Goal: Task Accomplishment & Management: Manage account settings

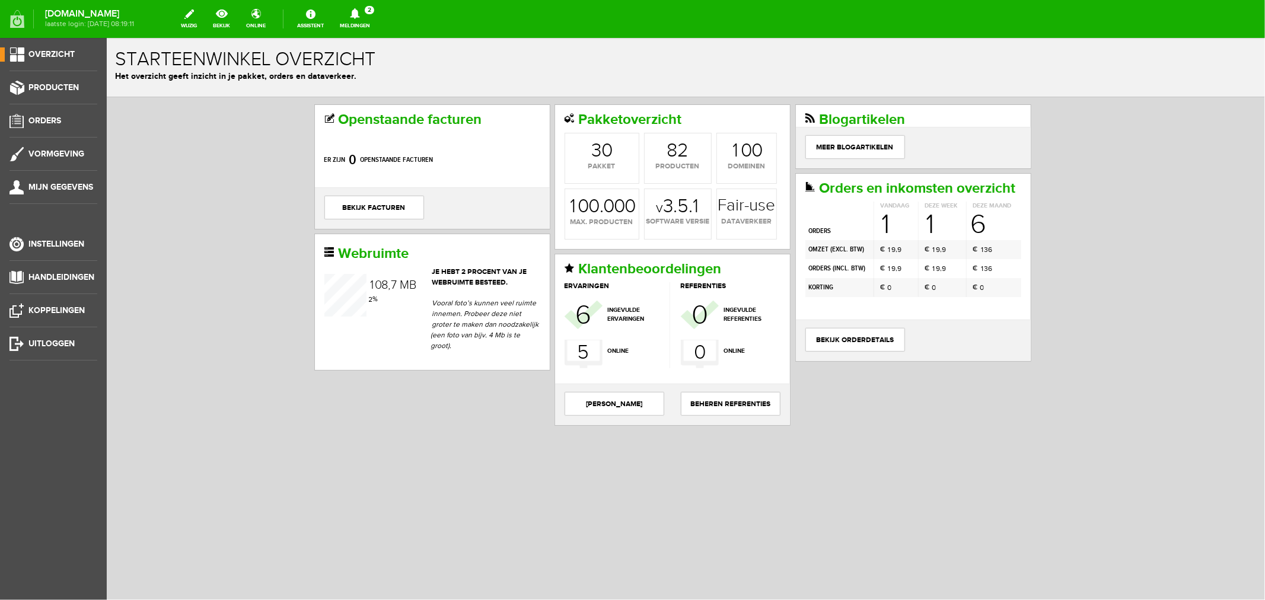
click at [377, 21] on link "Meldingen 2 Nieuwe orders Er is een nieuwe order( #2694 ) geplaatst door [PERSO…" at bounding box center [355, 19] width 44 height 26
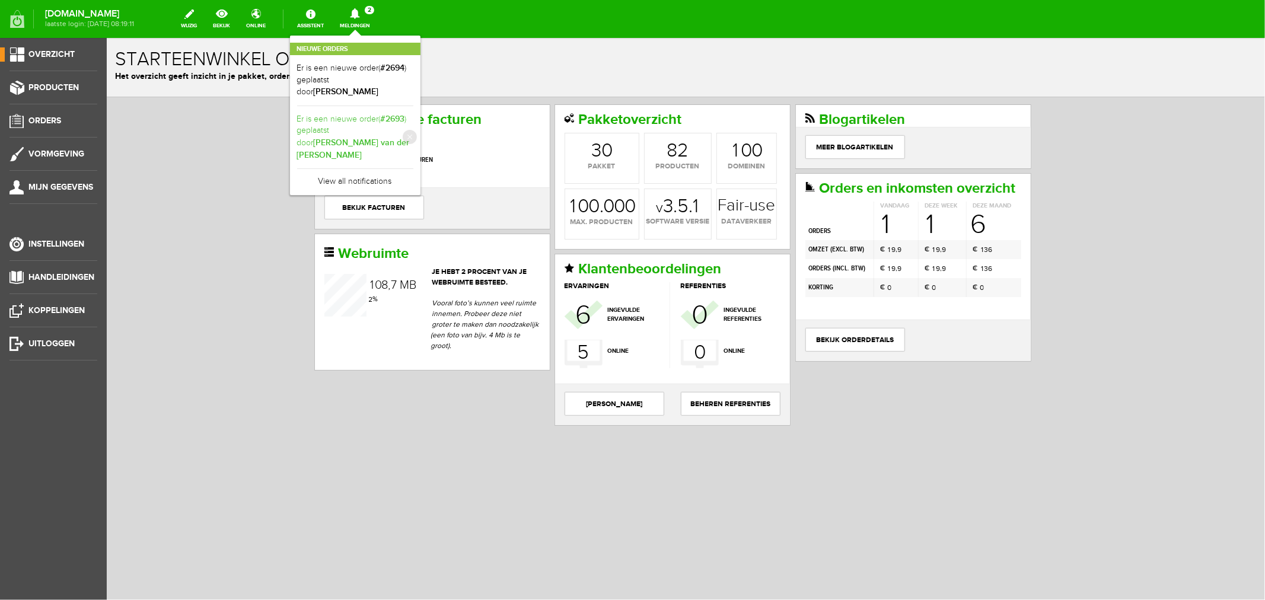
click at [400, 113] on link "Er is een nieuwe order( #2693 ) geplaatst door [PERSON_NAME] van der [PERSON_NA…" at bounding box center [355, 137] width 116 height 48
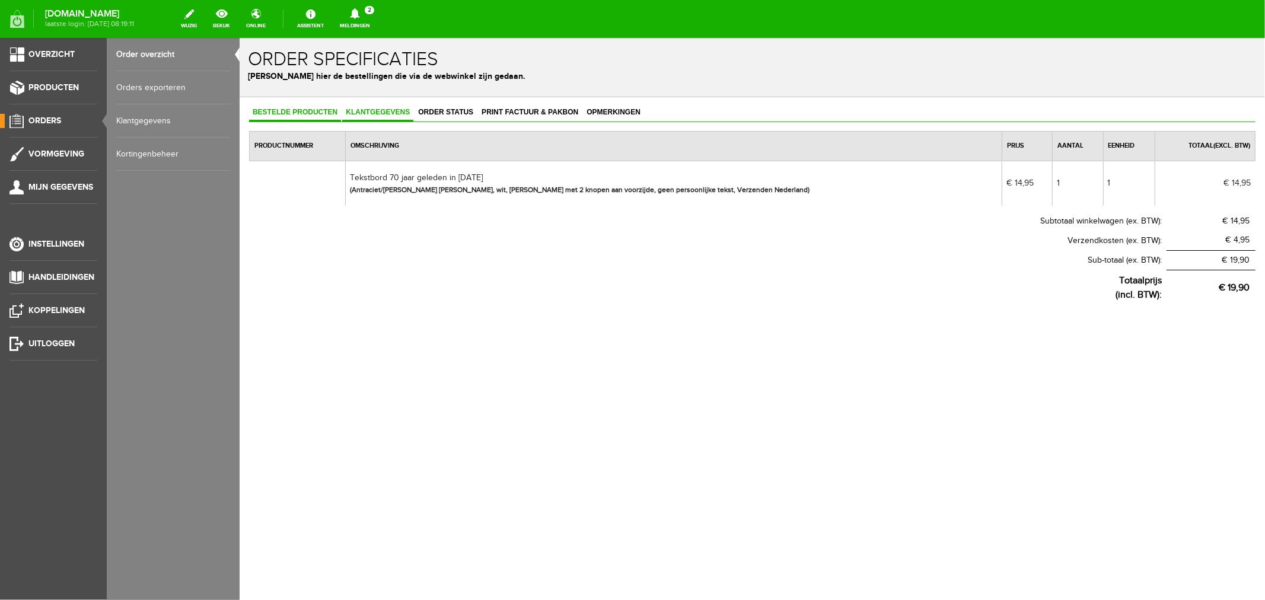
click at [388, 113] on span "Klantgegevens" at bounding box center [376, 111] width 71 height 8
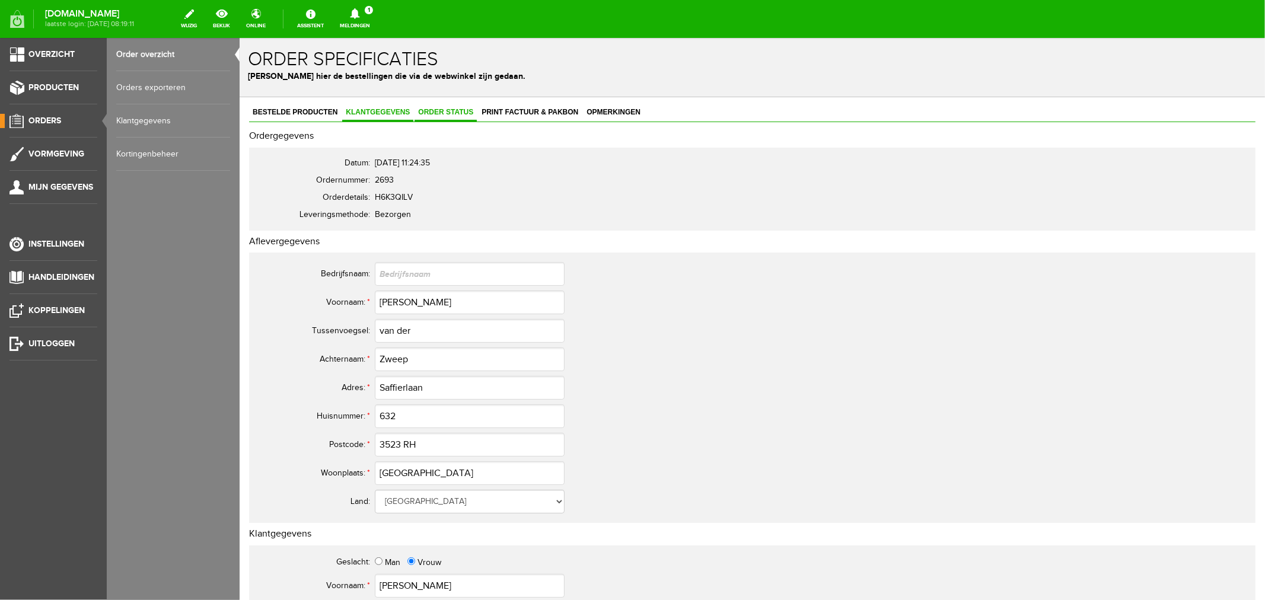
click at [452, 107] on span "Order status" at bounding box center [445, 111] width 62 height 8
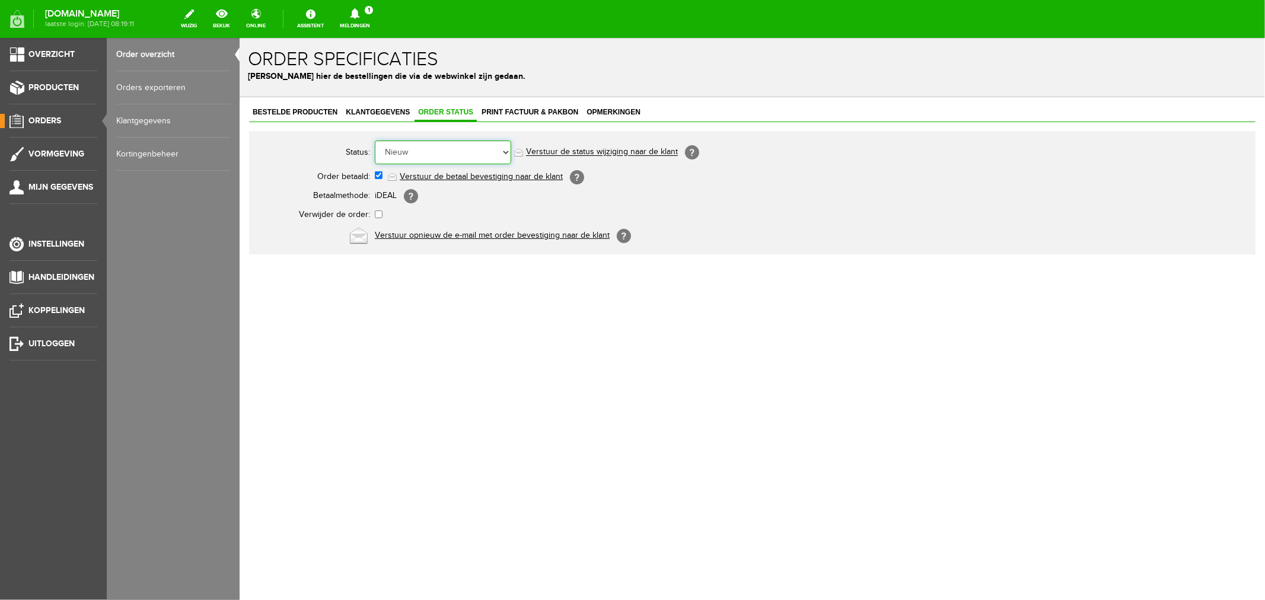
click at [420, 160] on select "Order niet afgerond Nieuw Order in behandeling Wacht op leverancier Wacht op be…" at bounding box center [442, 152] width 136 height 24
click at [374, 140] on select "Order niet afgerond Nieuw Order in behandeling Wacht op leverancier Wacht op be…" at bounding box center [442, 152] width 136 height 24
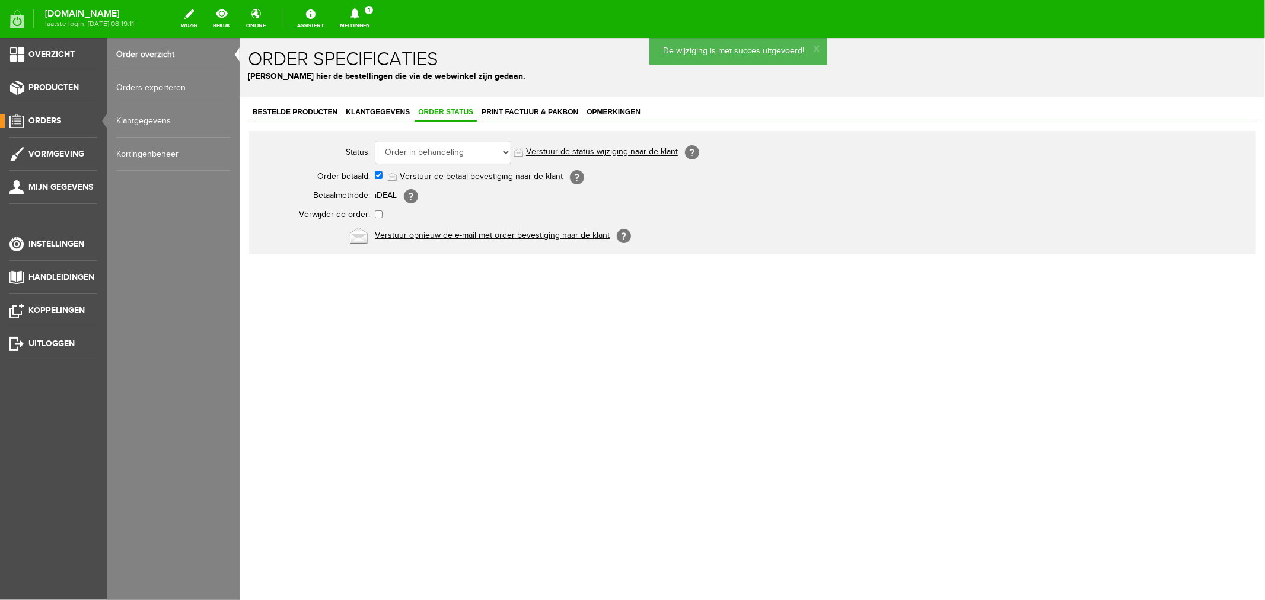
click at [553, 154] on link "Verstuur de status wijziging naar de klant" at bounding box center [601, 151] width 152 height 9
click at [505, 110] on span "Print factuur & pakbon" at bounding box center [529, 111] width 104 height 8
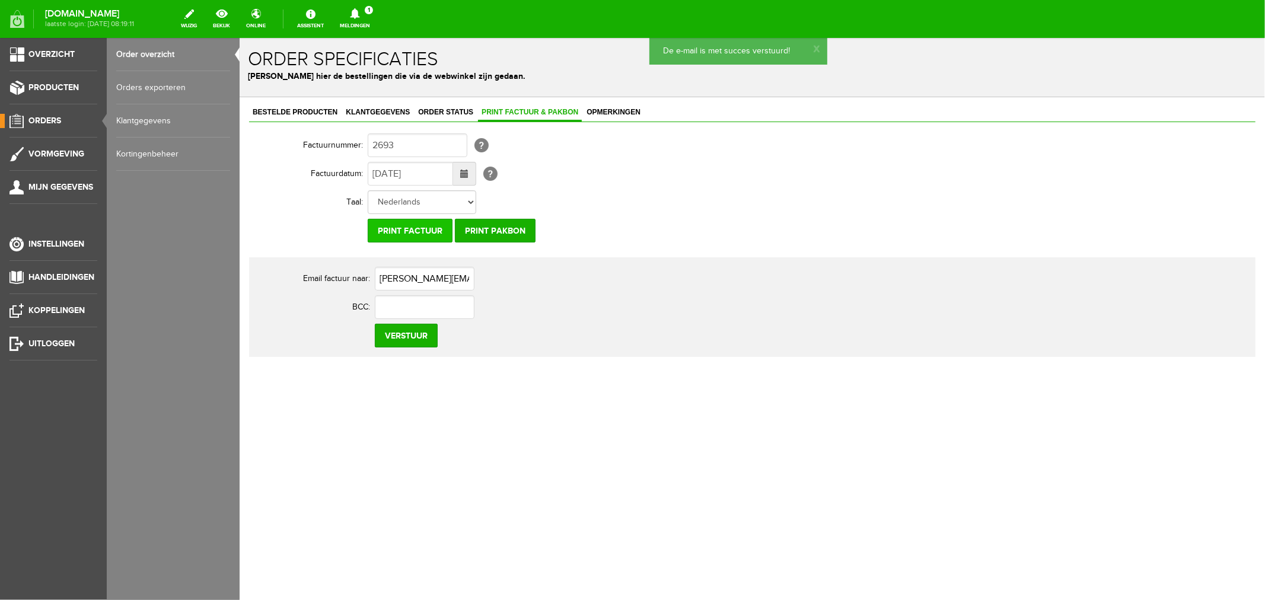
click at [413, 232] on input "Print factuur" at bounding box center [409, 230] width 85 height 24
click at [370, 13] on icon at bounding box center [355, 13] width 30 height 11
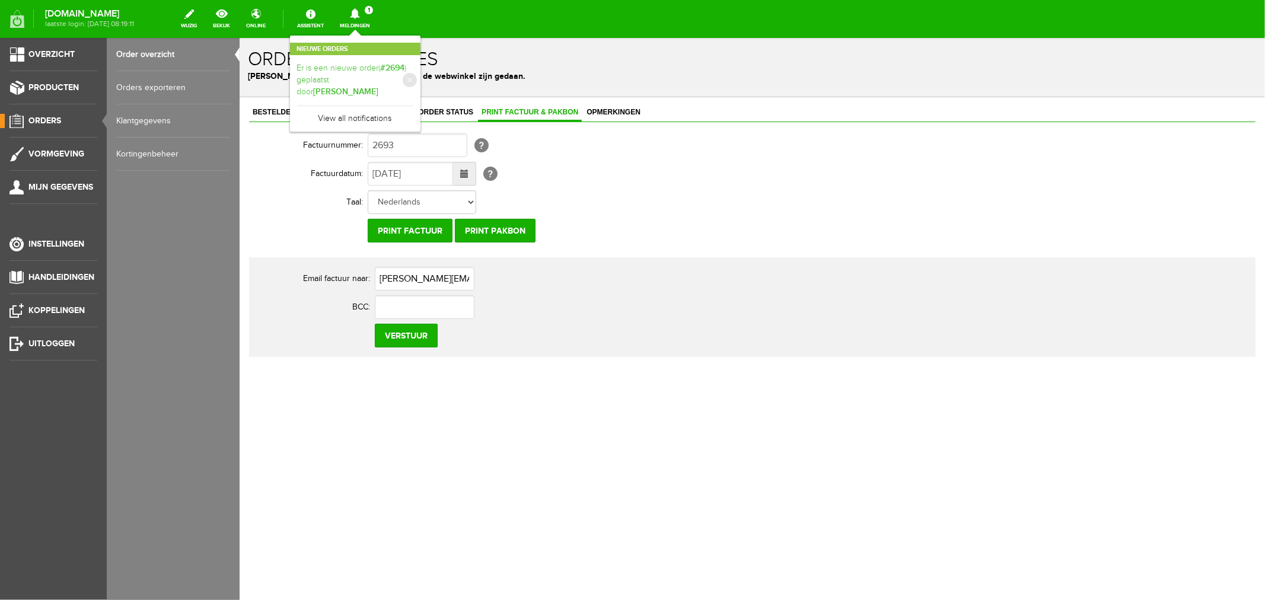
click at [395, 65] on link "Er is een nieuwe order( #2694 ) geplaatst door [PERSON_NAME]" at bounding box center [355, 80] width 116 height 36
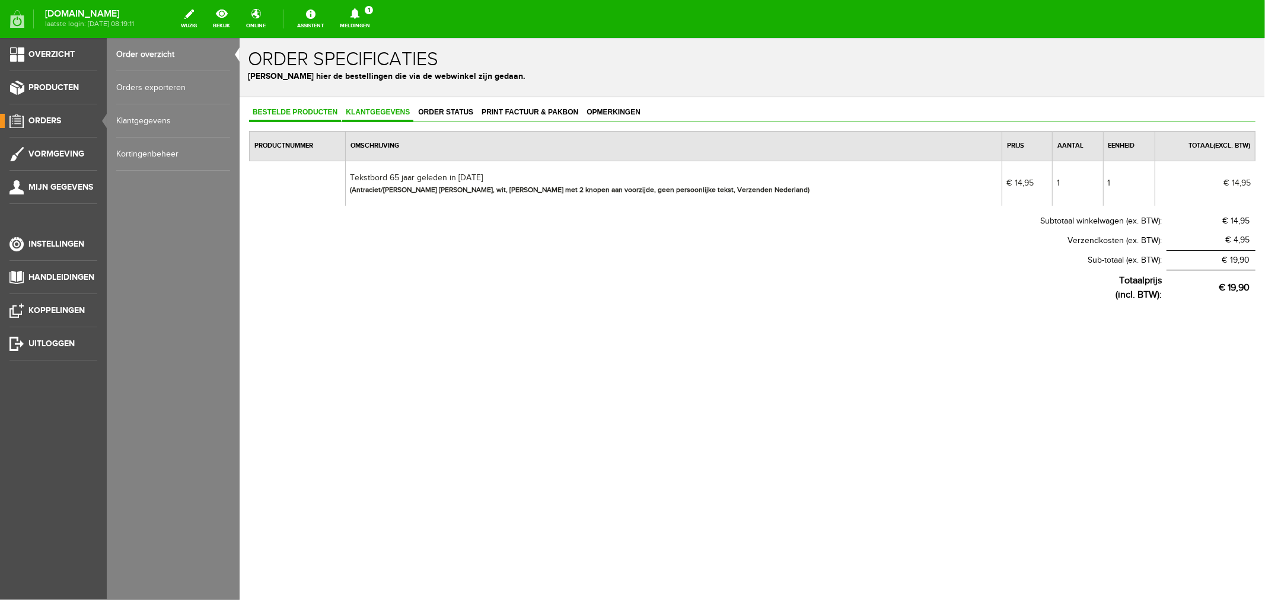
click at [380, 108] on span "Klantgegevens" at bounding box center [376, 111] width 71 height 8
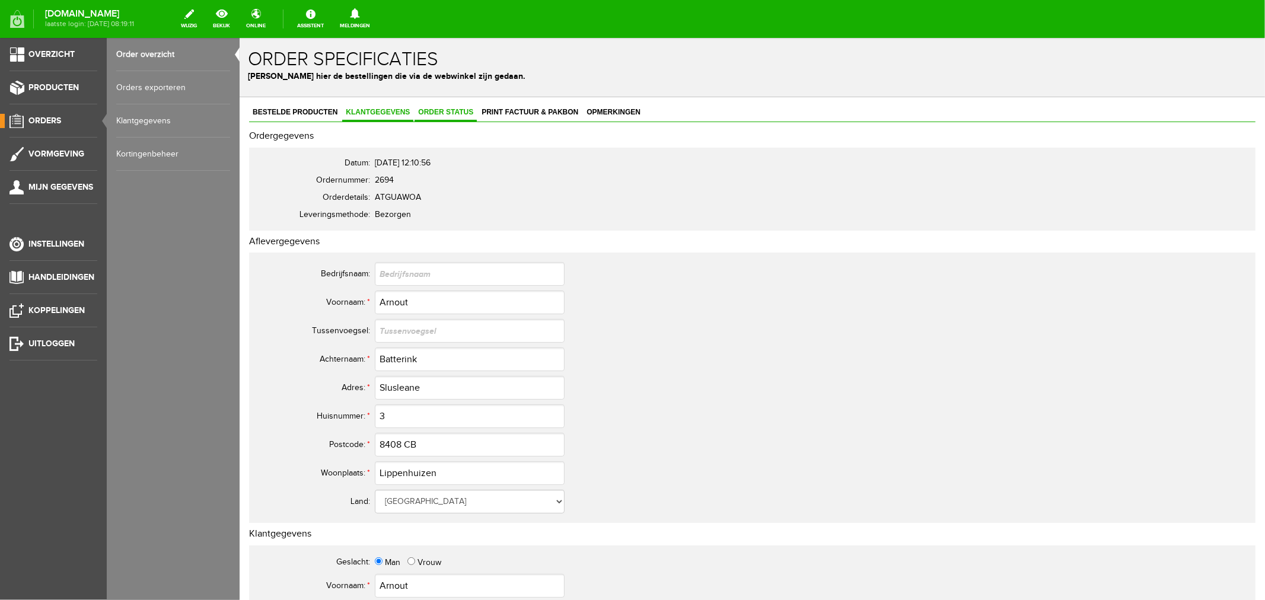
click at [427, 115] on link "Order status" at bounding box center [445, 112] width 62 height 17
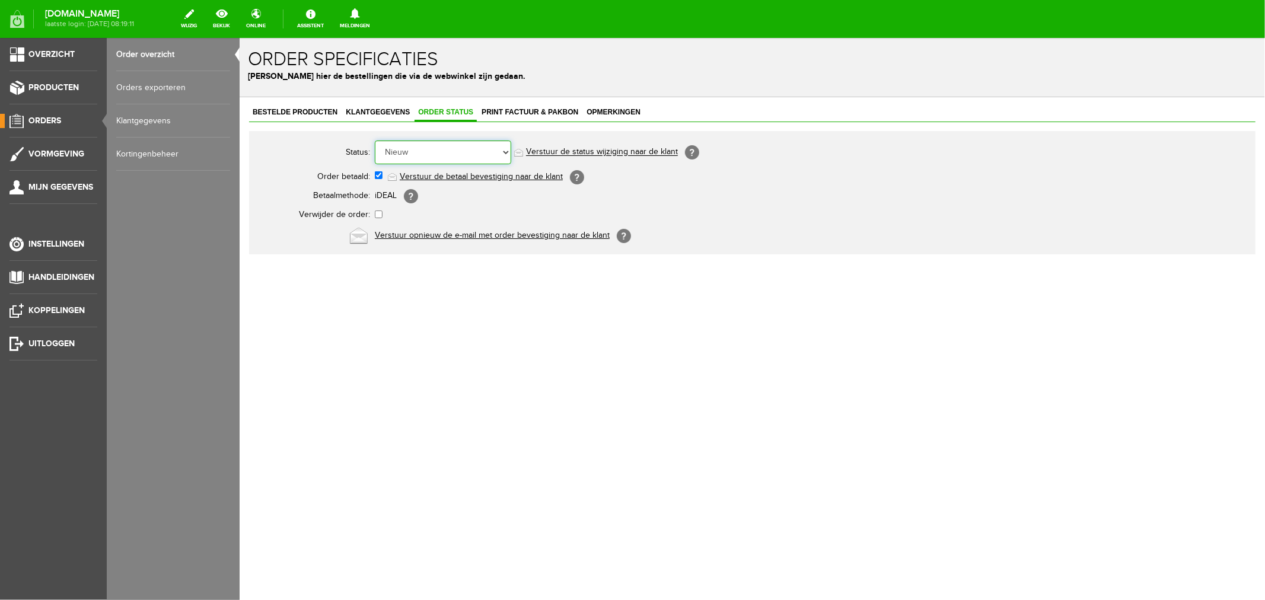
click at [401, 154] on select "Order niet afgerond Nieuw Order in behandeling Wacht op leverancier Wacht op be…" at bounding box center [442, 152] width 136 height 24
click at [374, 140] on select "Order niet afgerond Nieuw Order in behandeling Wacht op leverancier Wacht op be…" at bounding box center [442, 152] width 136 height 24
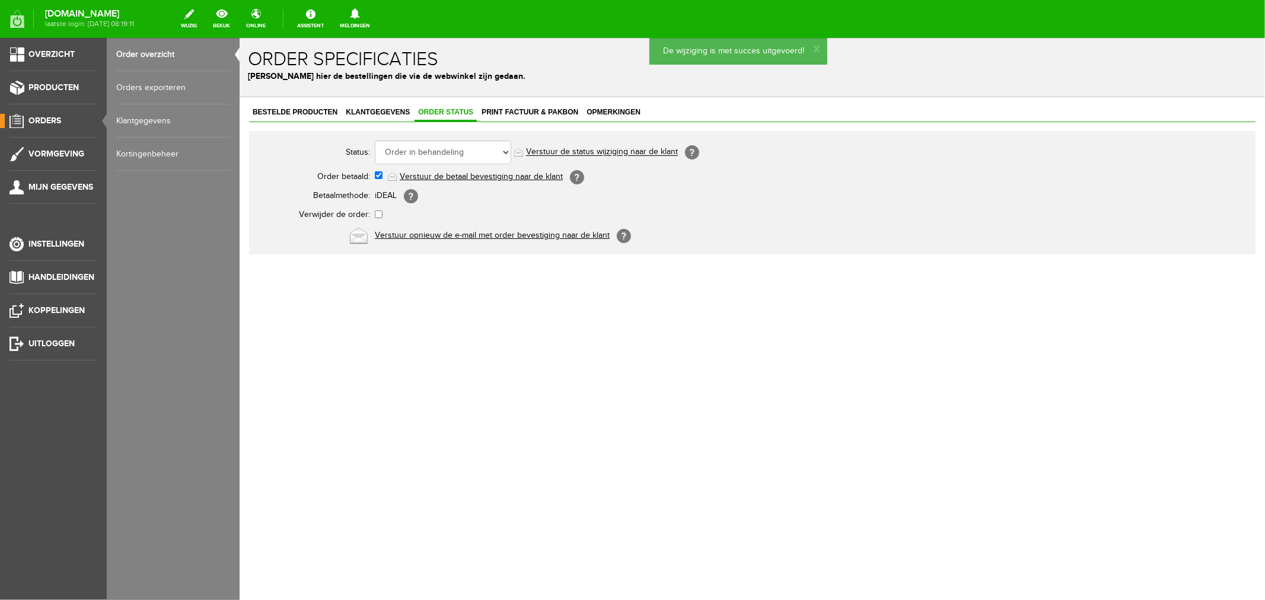
click at [544, 149] on link "Verstuur de status wijziging naar de klant" at bounding box center [601, 151] width 152 height 9
click at [528, 110] on span "Print factuur & pakbon" at bounding box center [529, 111] width 104 height 8
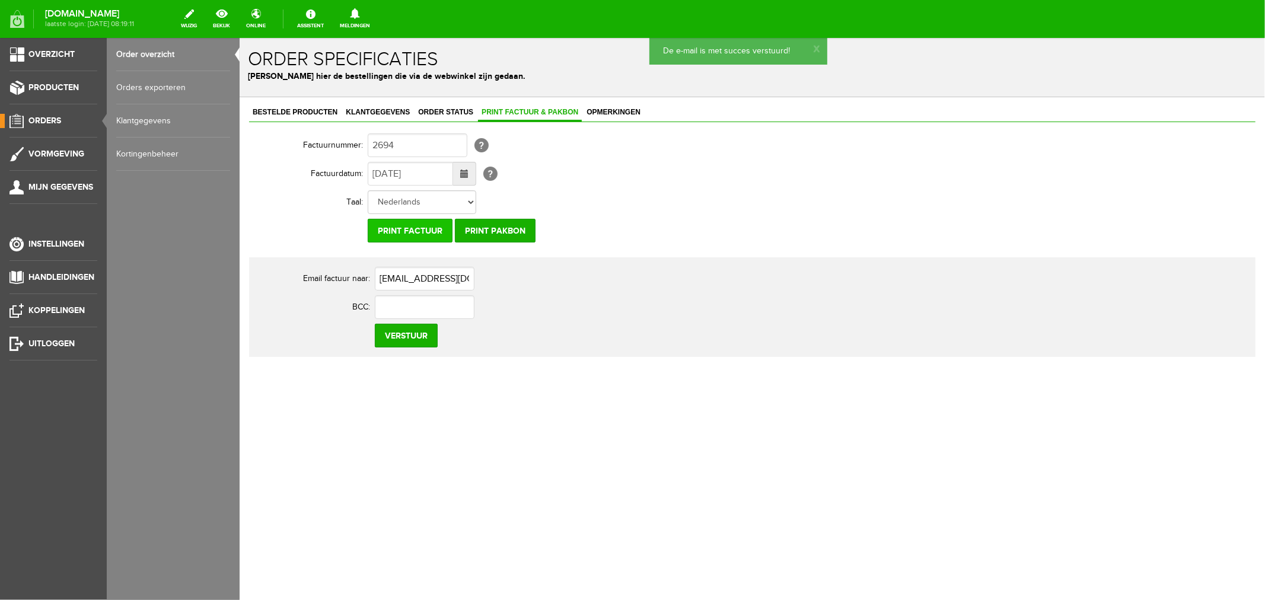
click at [401, 228] on input "Print factuur" at bounding box center [409, 230] width 85 height 24
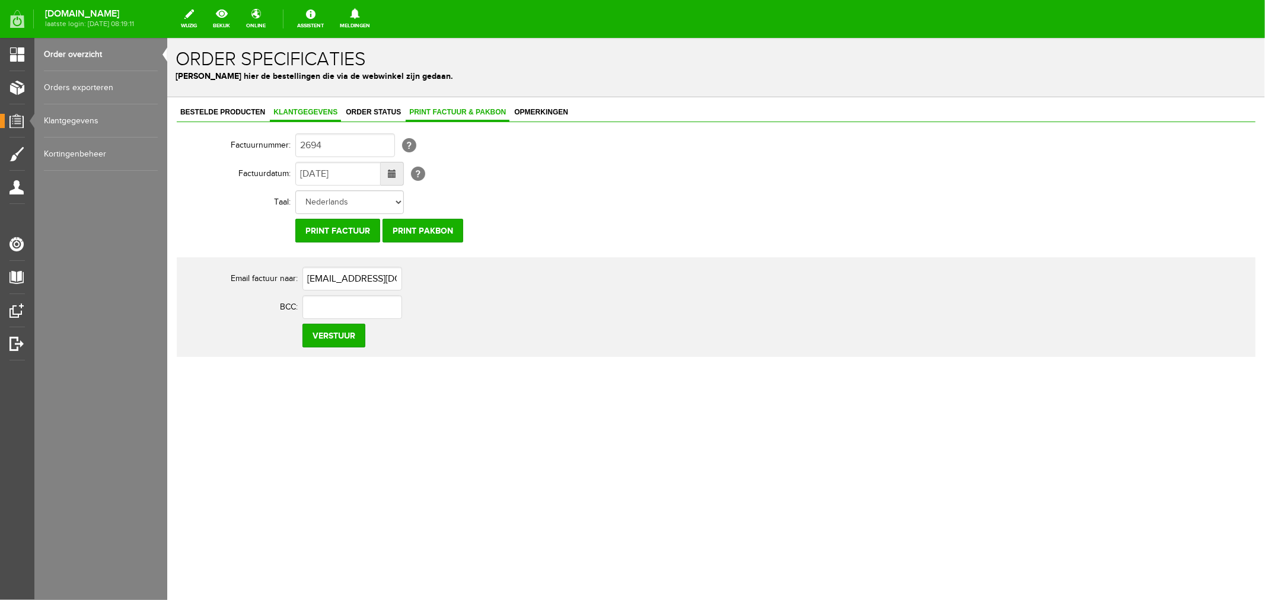
click at [308, 116] on link "Klantgegevens" at bounding box center [304, 112] width 71 height 17
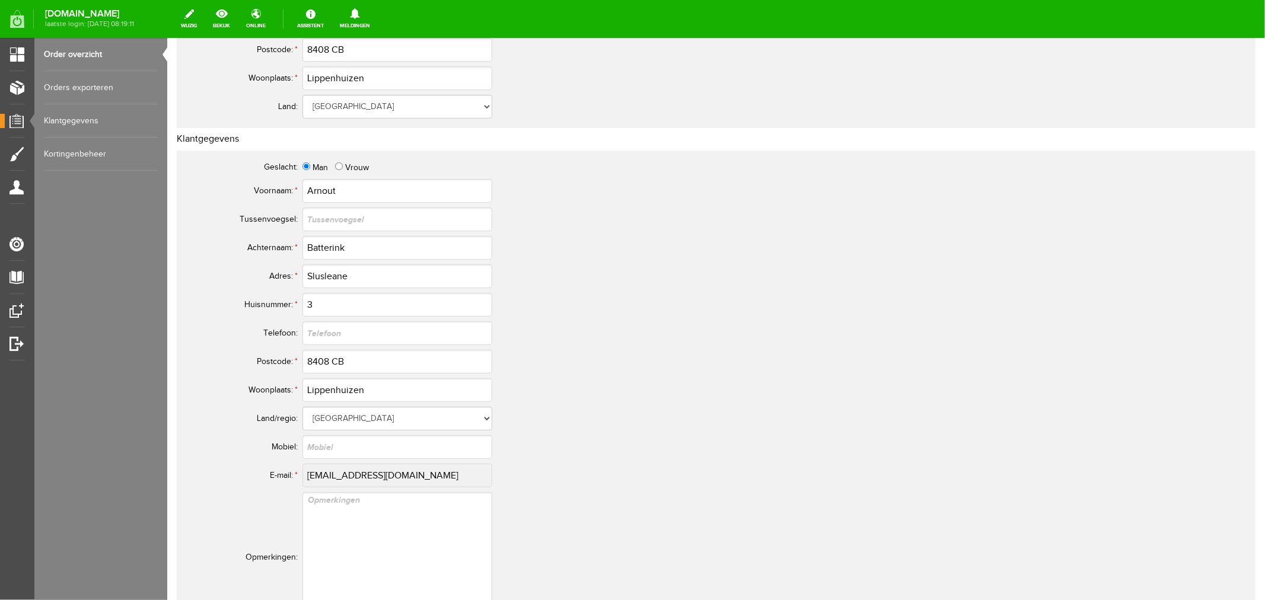
scroll to position [461, 0]
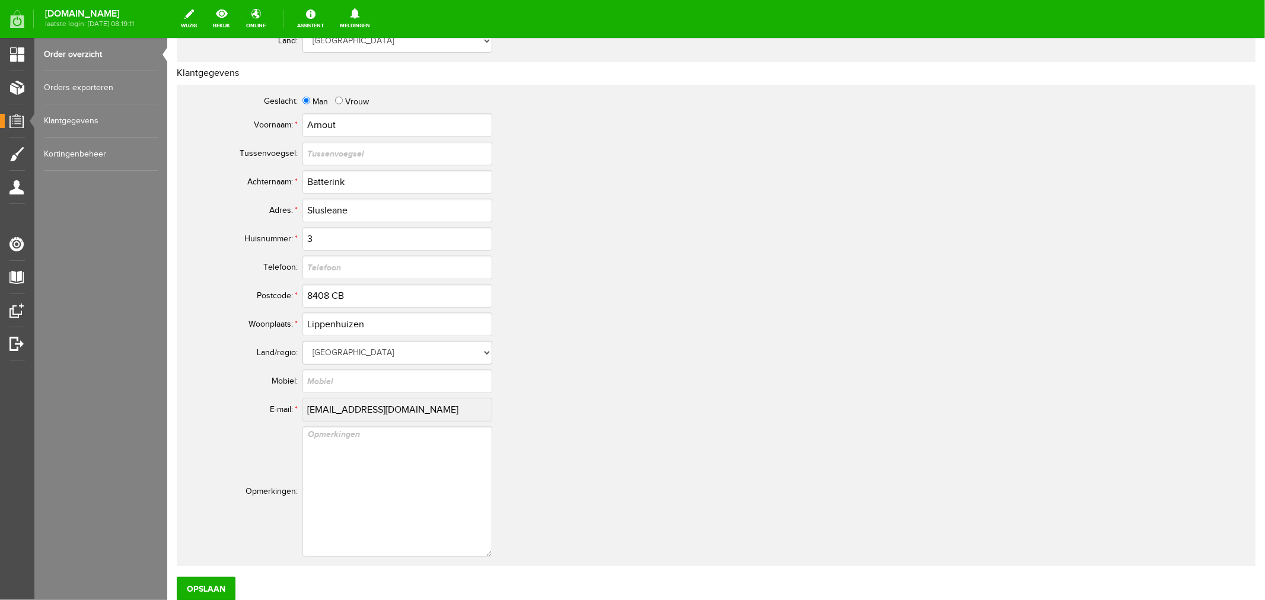
click at [424, 420] on td "[EMAIL_ADDRESS][DOMAIN_NAME]" at bounding box center [527, 409] width 451 height 28
click at [91, 55] on link "Order overzicht" at bounding box center [101, 54] width 114 height 33
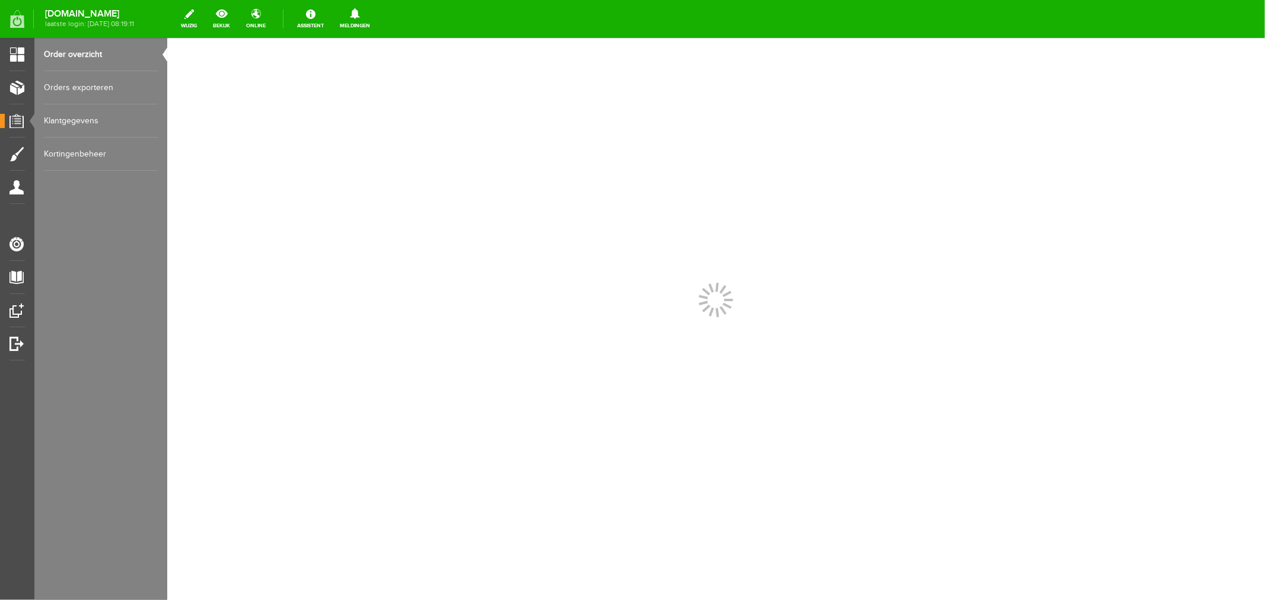
scroll to position [0, 0]
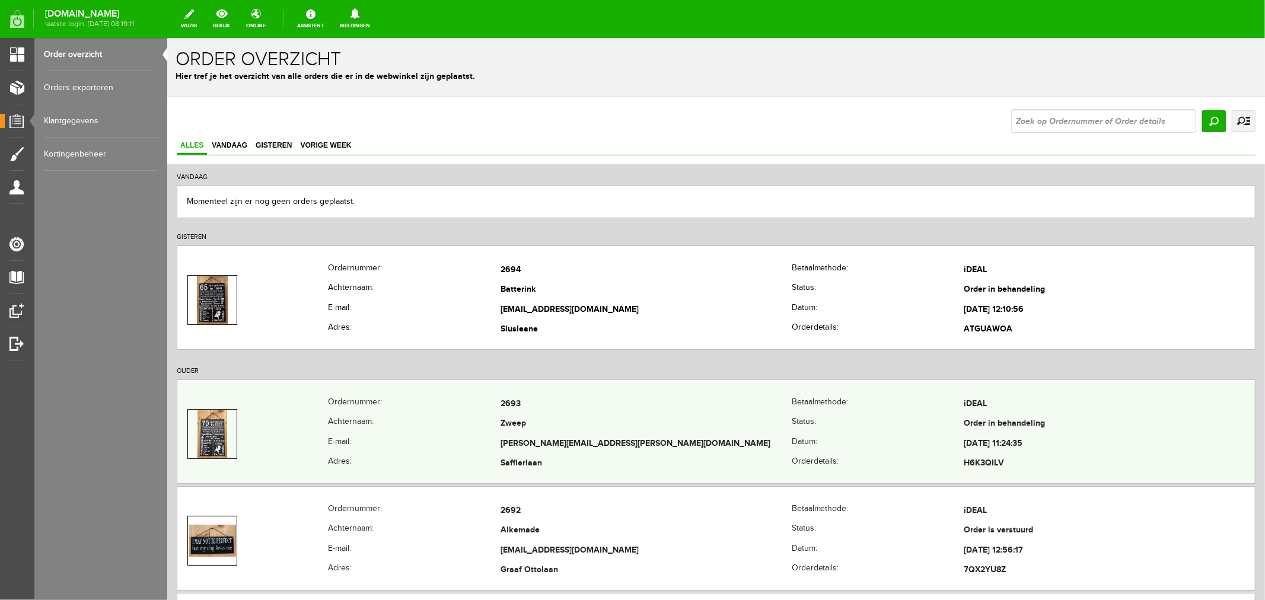
click at [518, 438] on td "[PERSON_NAME][EMAIL_ADDRESS][PERSON_NAME][DOMAIN_NAME]" at bounding box center [645, 443] width 291 height 20
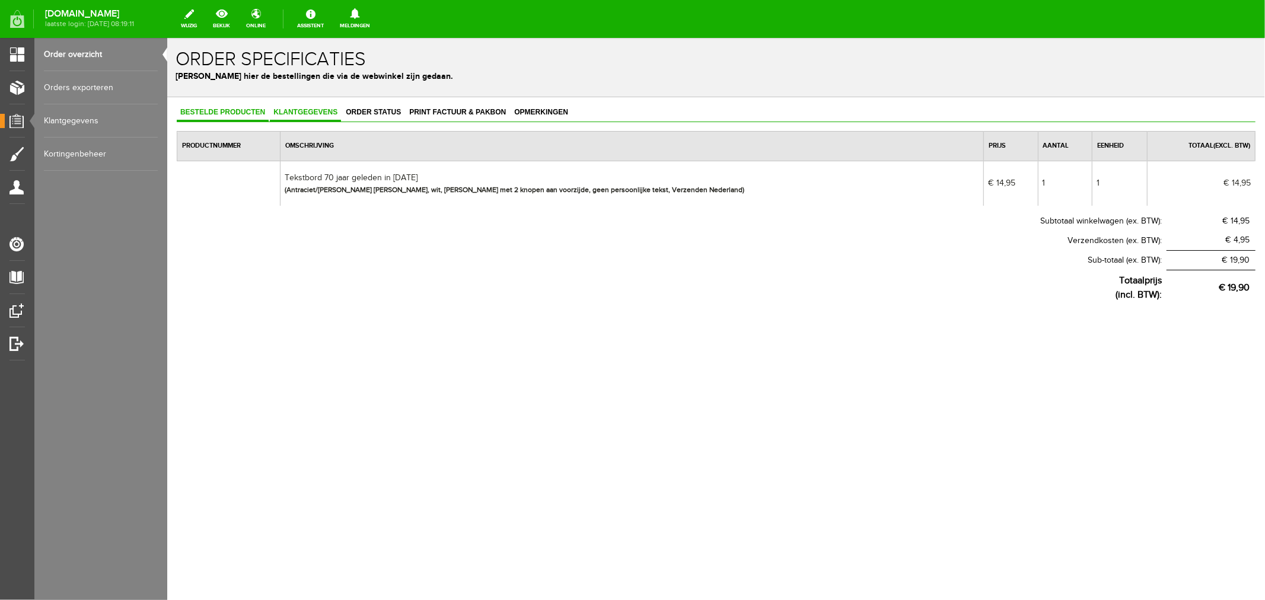
click at [309, 110] on span "Klantgegevens" at bounding box center [304, 111] width 71 height 8
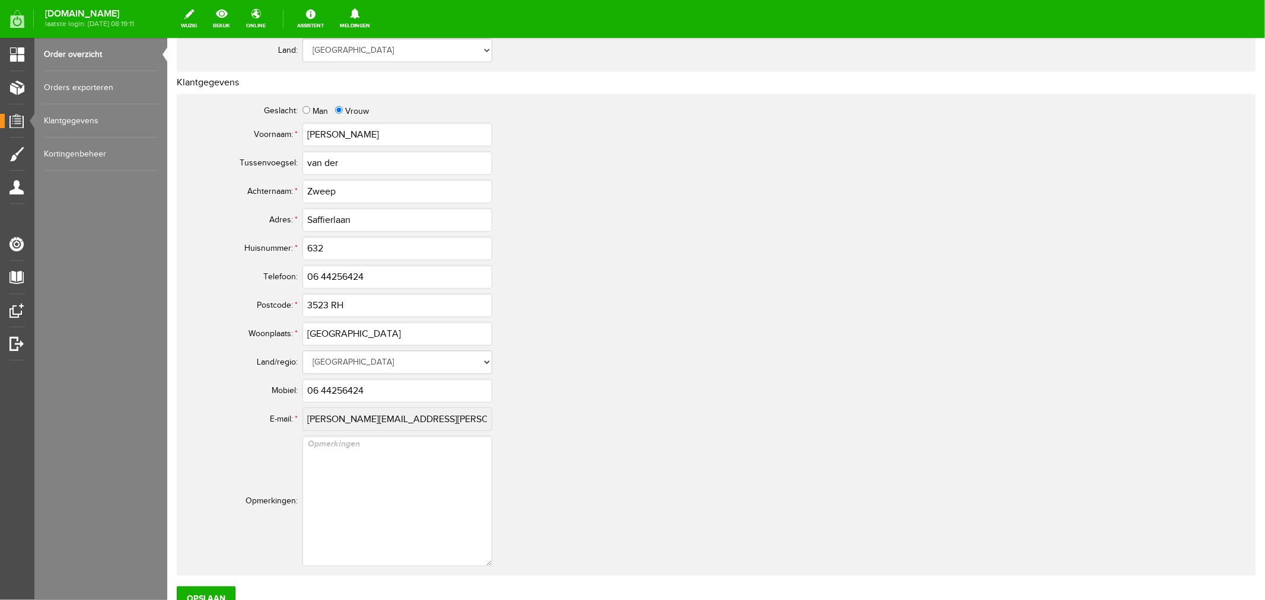
scroll to position [526, 0]
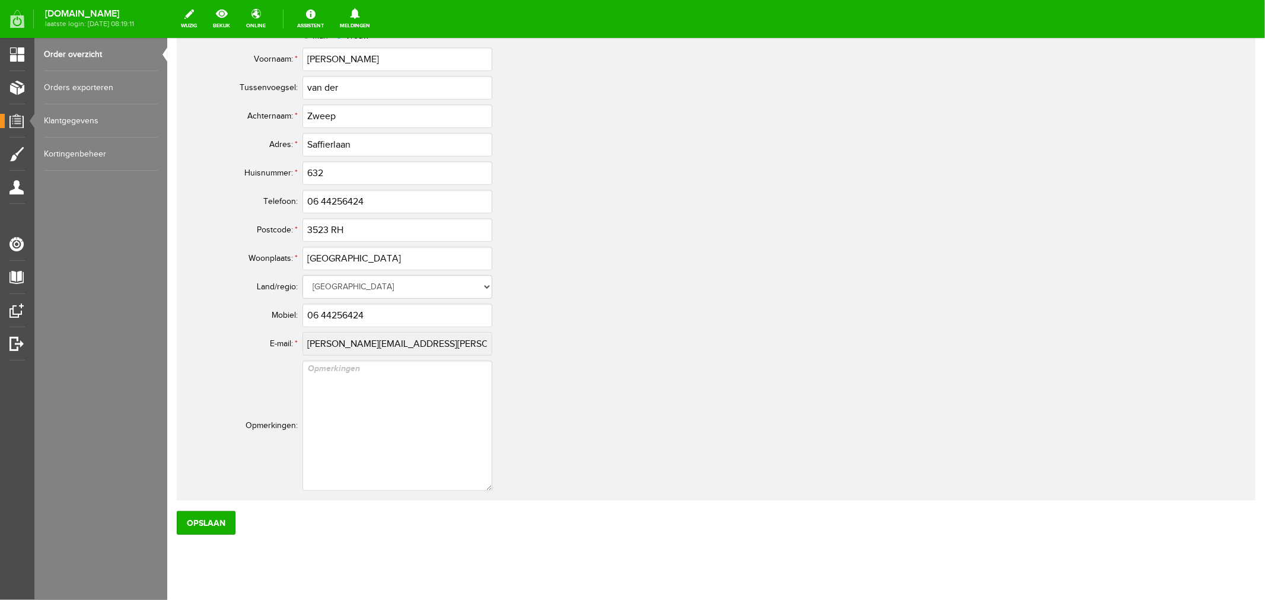
click at [75, 56] on link "Order overzicht" at bounding box center [101, 54] width 114 height 33
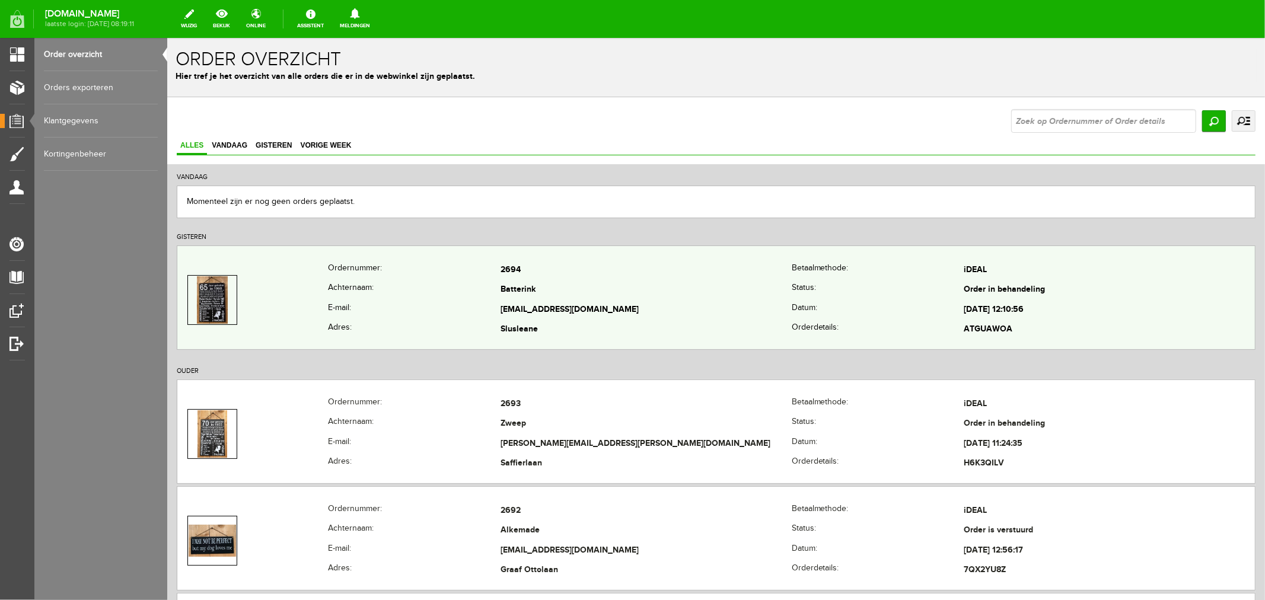
click at [502, 282] on td "Batterink" at bounding box center [645, 290] width 291 height 20
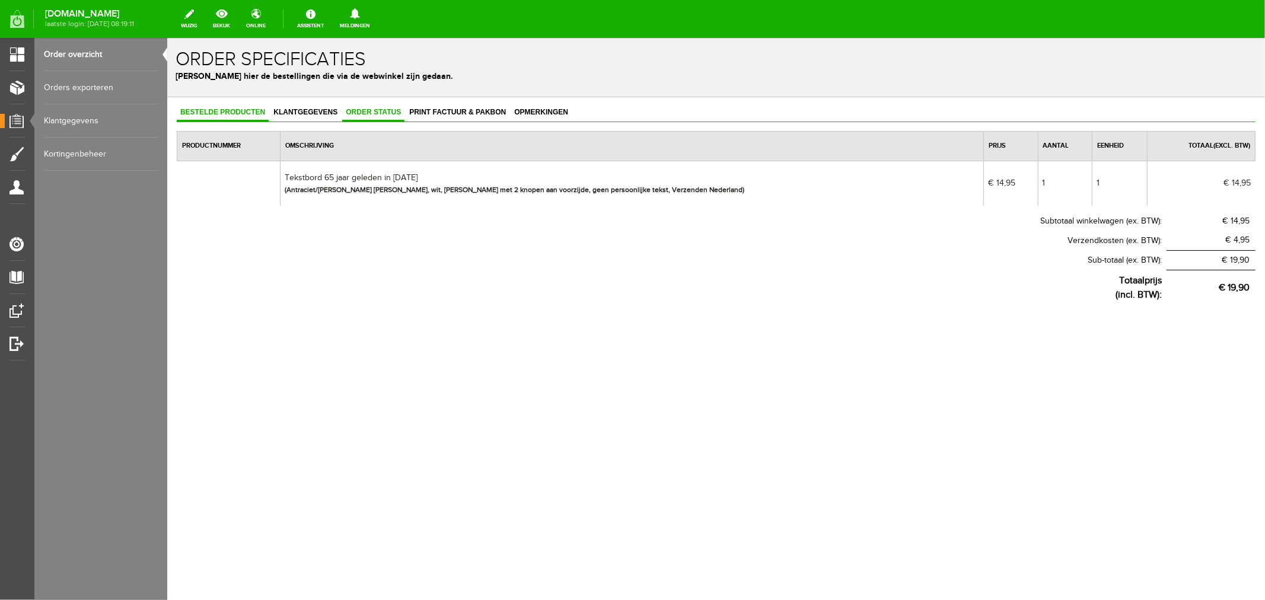
click at [365, 113] on span "Order status" at bounding box center [372, 111] width 62 height 8
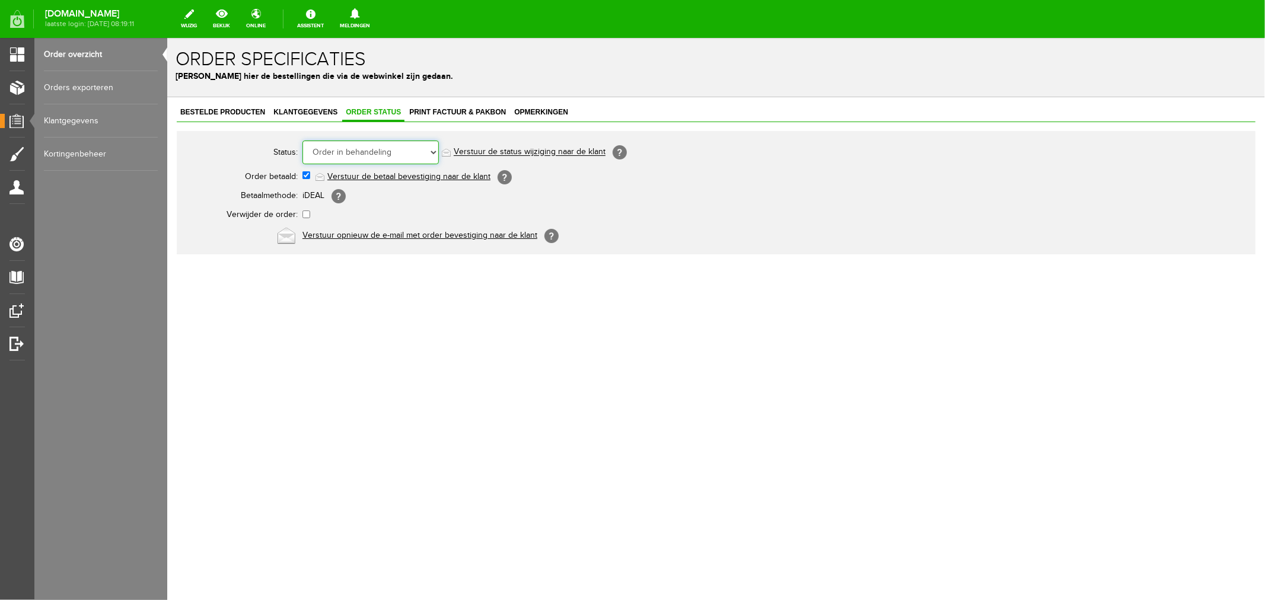
click at [359, 154] on select "Order niet afgerond Nieuw Order in behandeling Wacht op leverancier Wacht op be…" at bounding box center [370, 152] width 136 height 24
click at [302, 140] on select "Order niet afgerond Nieuw Order in behandeling Wacht op leverancier Wacht op be…" at bounding box center [370, 152] width 136 height 24
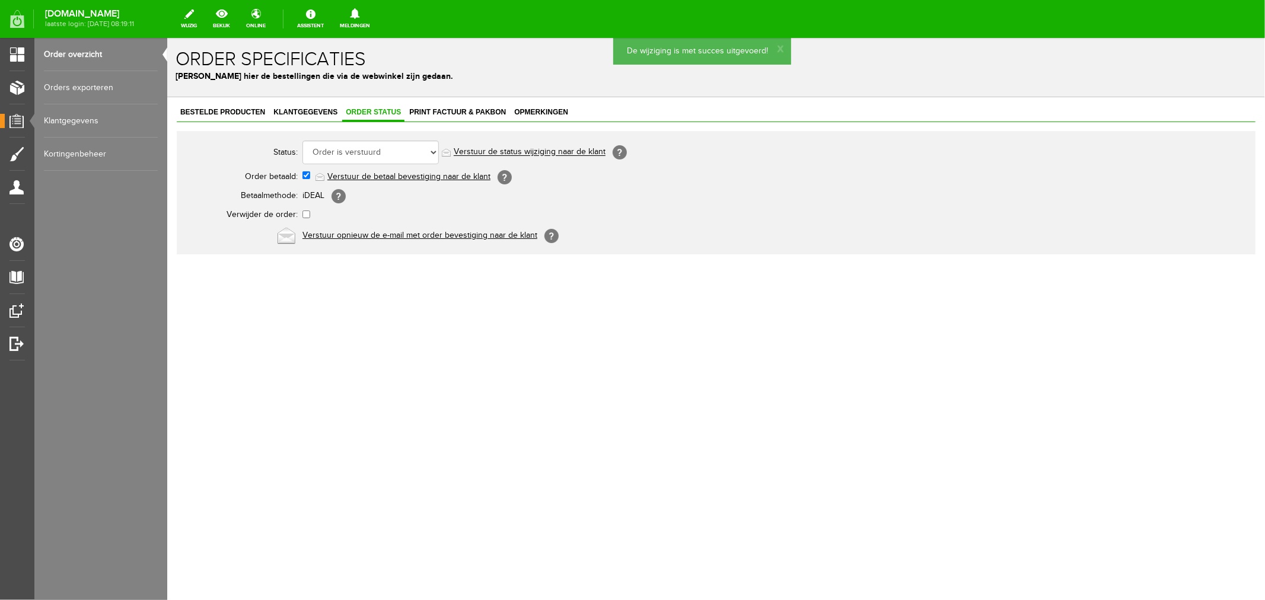
click at [497, 155] on link "Verstuur de status wijziging naar de klant" at bounding box center [529, 151] width 152 height 9
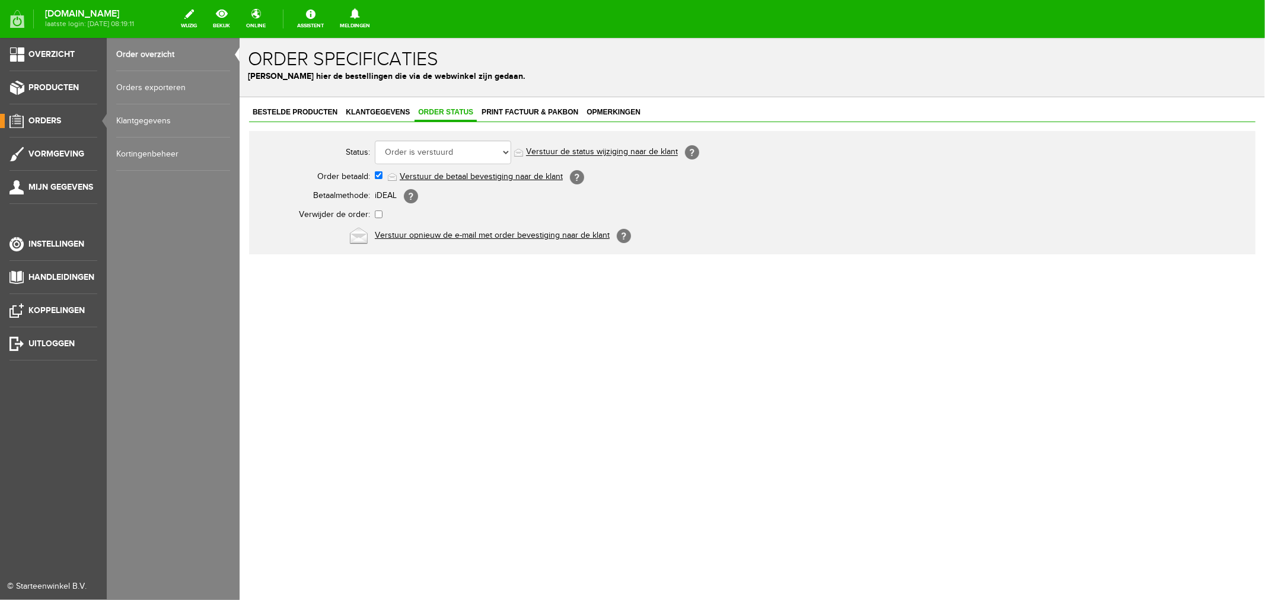
click at [153, 52] on link "Order overzicht" at bounding box center [173, 54] width 114 height 33
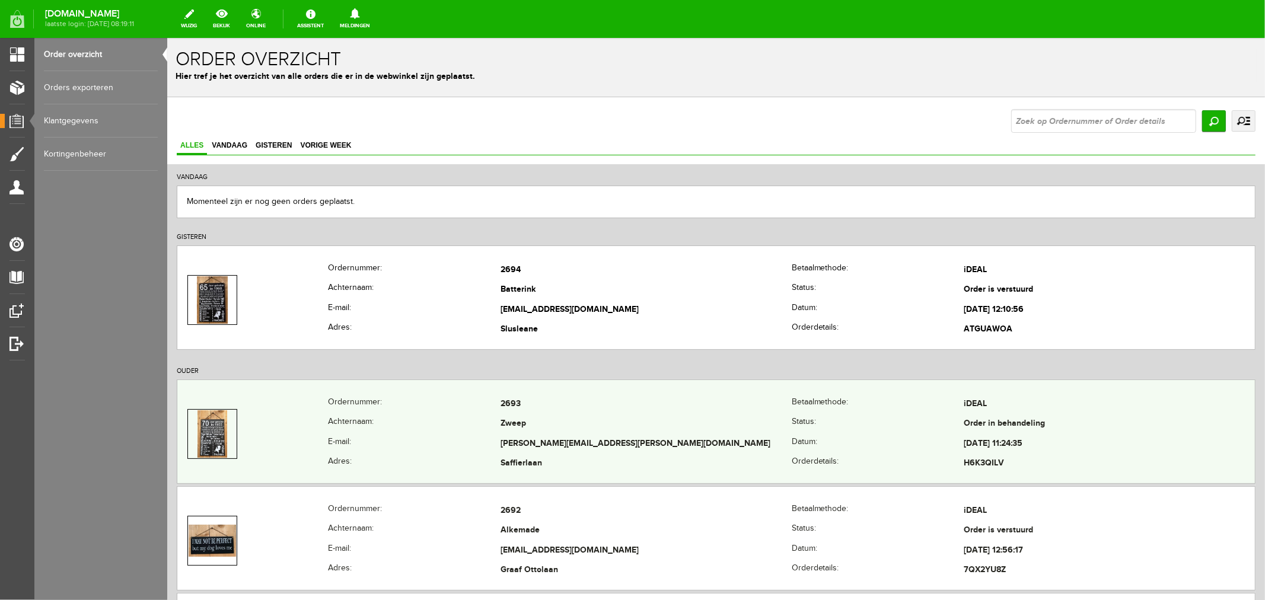
click at [514, 426] on td "Zweep" at bounding box center [645, 424] width 291 height 20
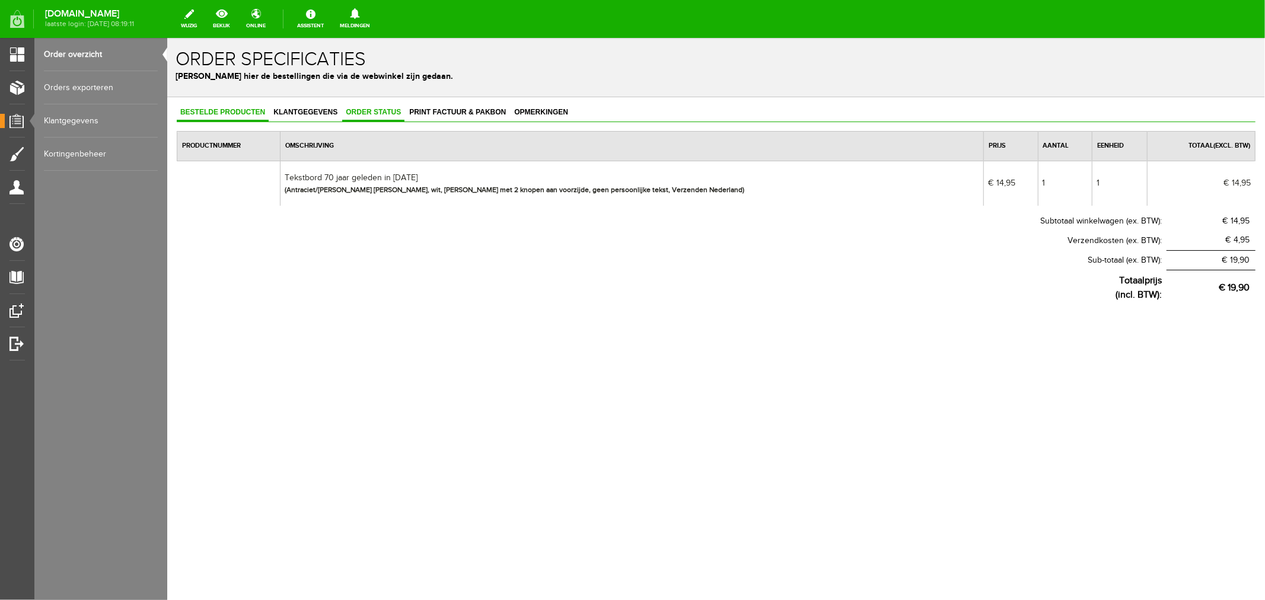
click at [366, 113] on span "Order status" at bounding box center [372, 111] width 62 height 8
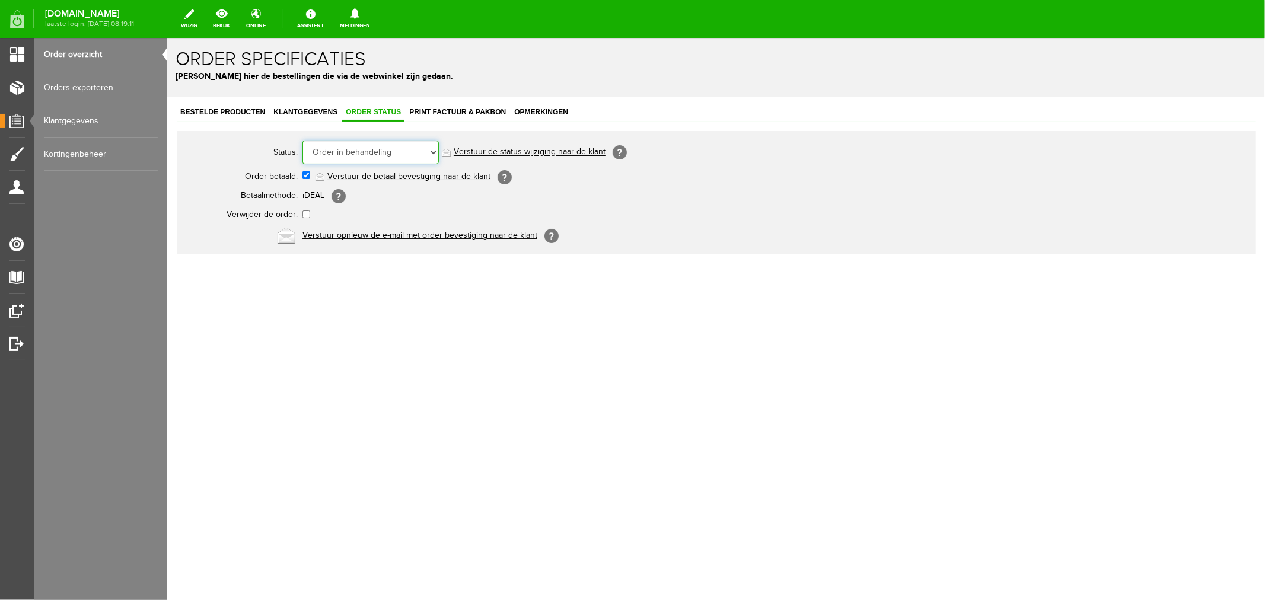
click at [377, 152] on select "Order niet afgerond Nieuw Order in behandeling Wacht op leverancier Wacht op be…" at bounding box center [370, 152] width 136 height 24
select select "5"
click at [302, 140] on select "Order niet afgerond Nieuw Order in behandeling Wacht op leverancier Wacht op be…" at bounding box center [370, 152] width 136 height 24
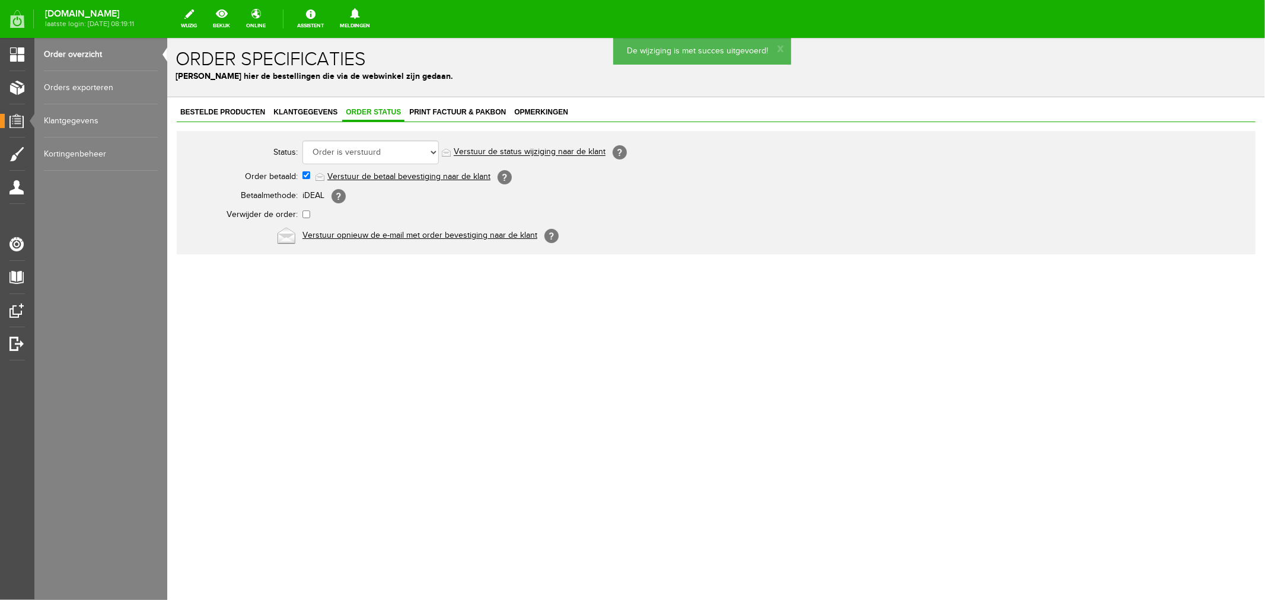
click at [508, 149] on link "Verstuur de status wijziging naar de klant" at bounding box center [529, 151] width 152 height 9
